Goal: Task Accomplishment & Management: Use online tool/utility

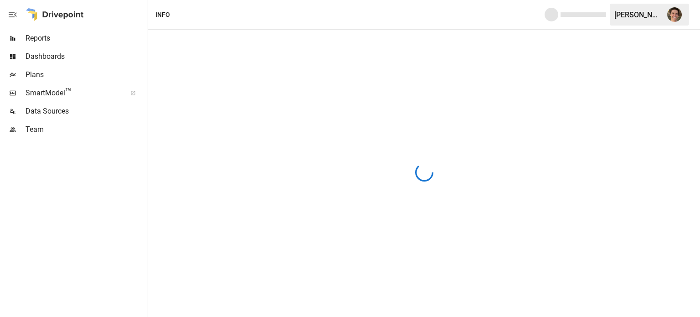
click at [66, 74] on span "Plans" at bounding box center [86, 74] width 120 height 11
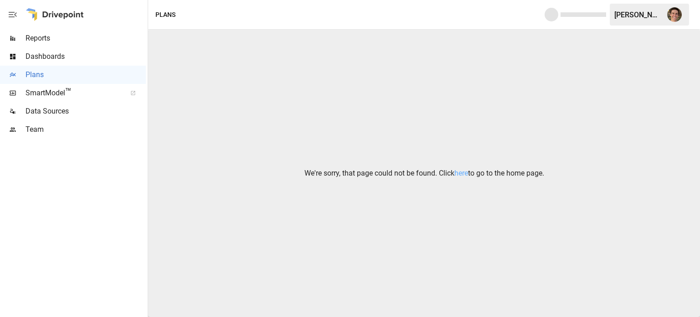
click at [219, 144] on div "We're sorry, that page could not be found. Click here to go to the home page." at bounding box center [424, 173] width 552 height 287
click at [56, 98] on span "SmartModel ™" at bounding box center [73, 92] width 95 height 11
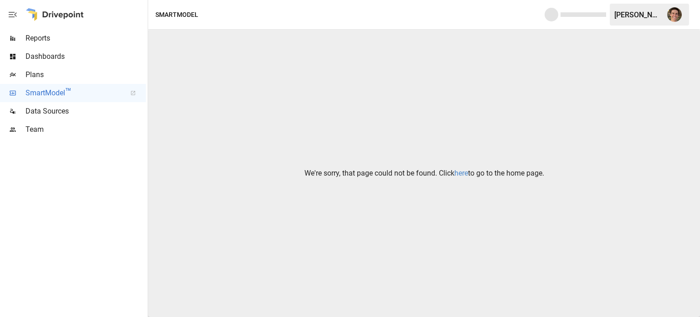
click at [463, 173] on link "here" at bounding box center [461, 173] width 14 height 9
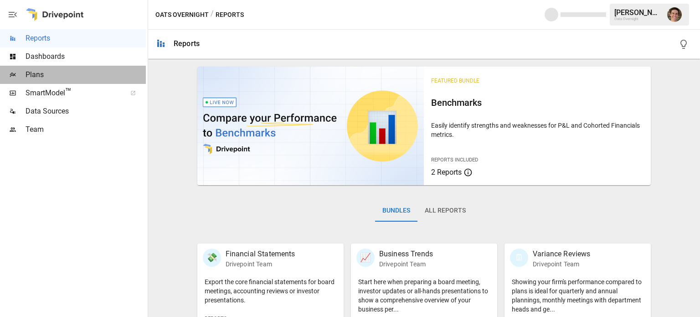
click at [79, 78] on span "Plans" at bounding box center [86, 74] width 120 height 11
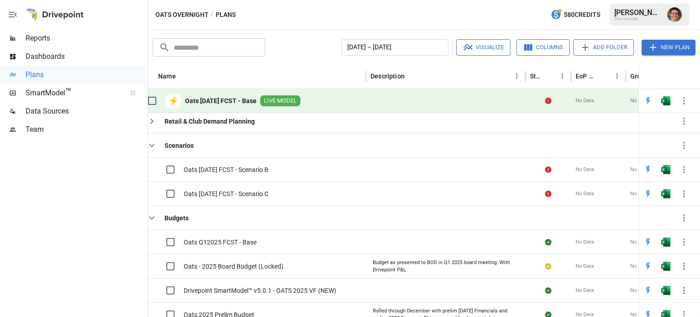
scroll to position [0, 5]
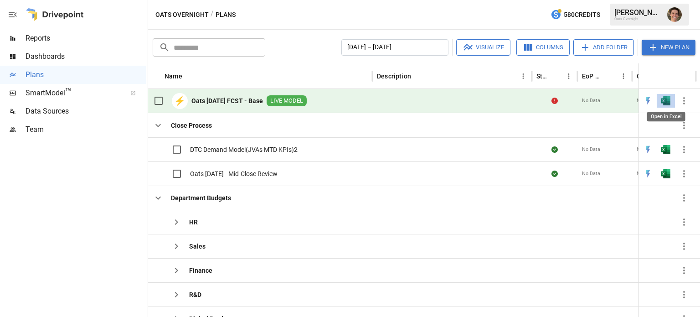
click at [665, 102] on img "Open in Excel" at bounding box center [665, 100] width 9 height 9
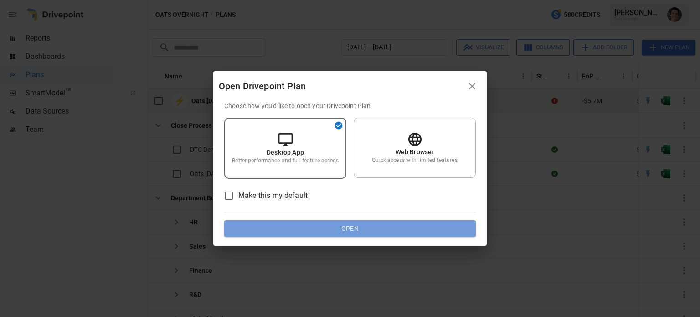
click at [371, 227] on button "Open" at bounding box center [350, 228] width 252 height 16
